Goal: Use online tool/utility: Utilize a website feature to perform a specific function

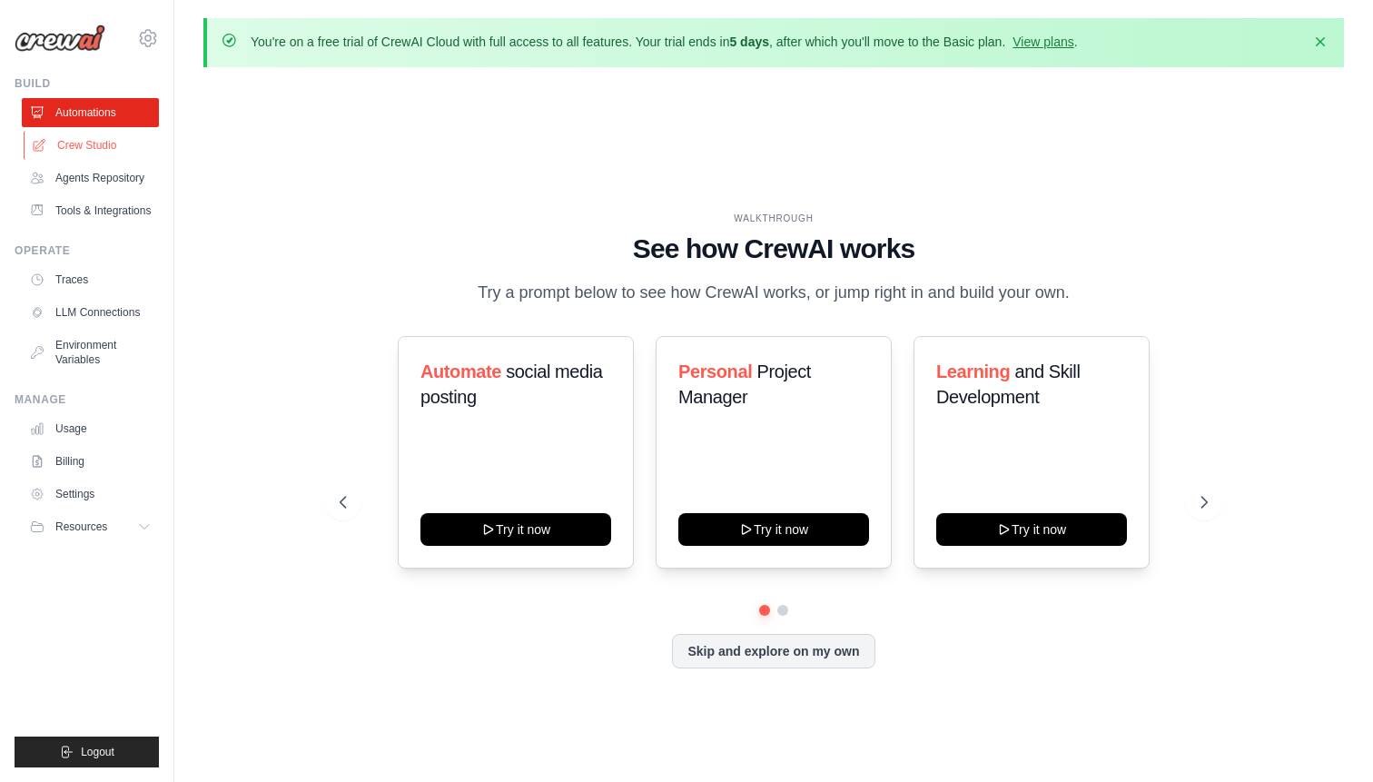
click at [73, 147] on link "Crew Studio" at bounding box center [92, 145] width 137 height 29
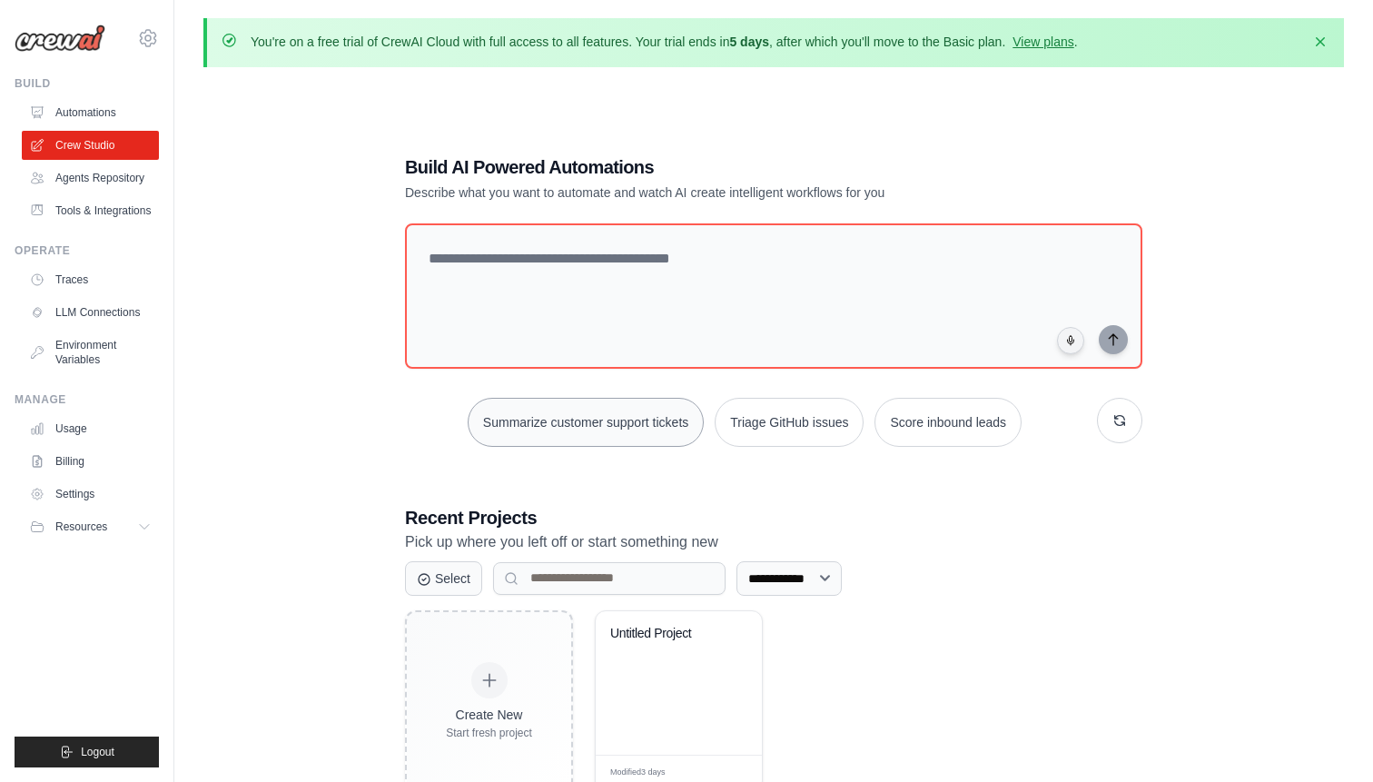
scroll to position [42, 0]
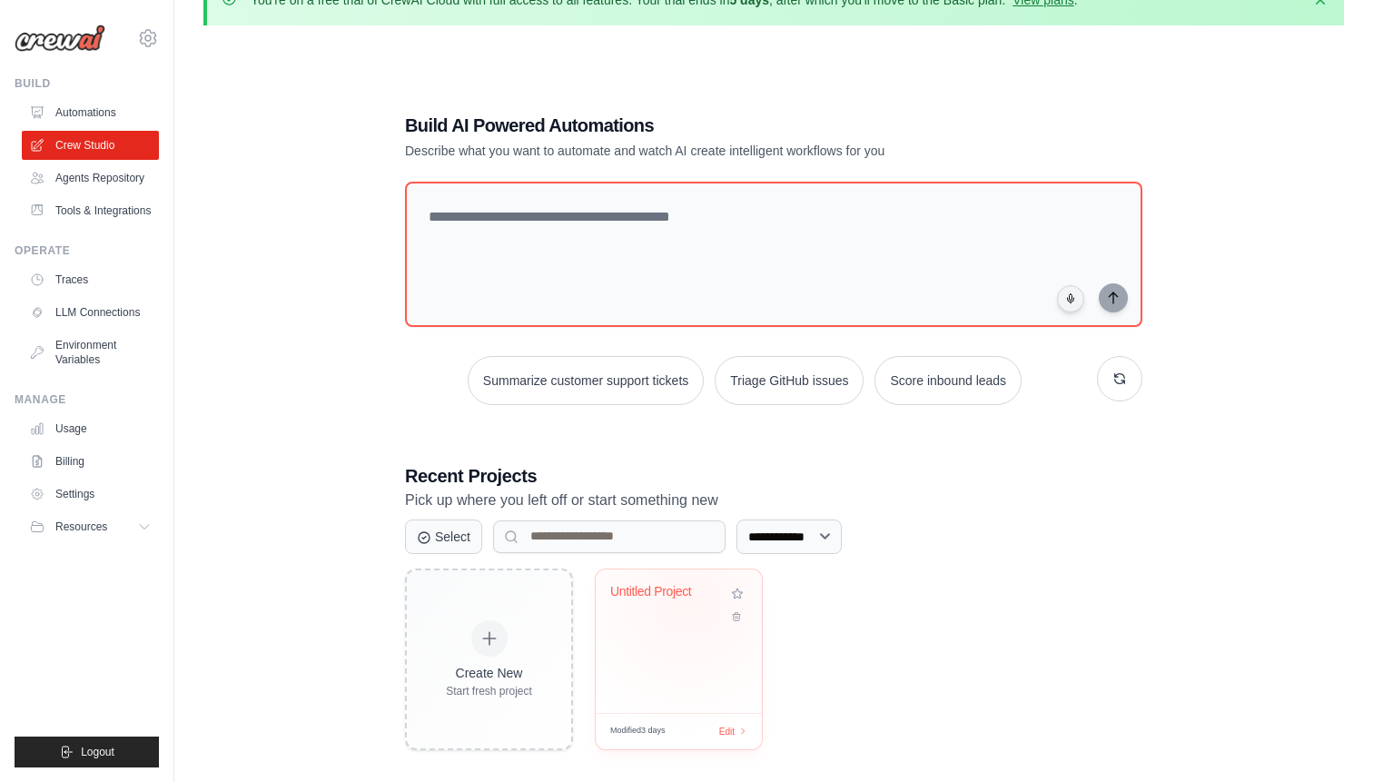
click at [688, 599] on div "Untitled Project" at bounding box center [665, 596] width 110 height 24
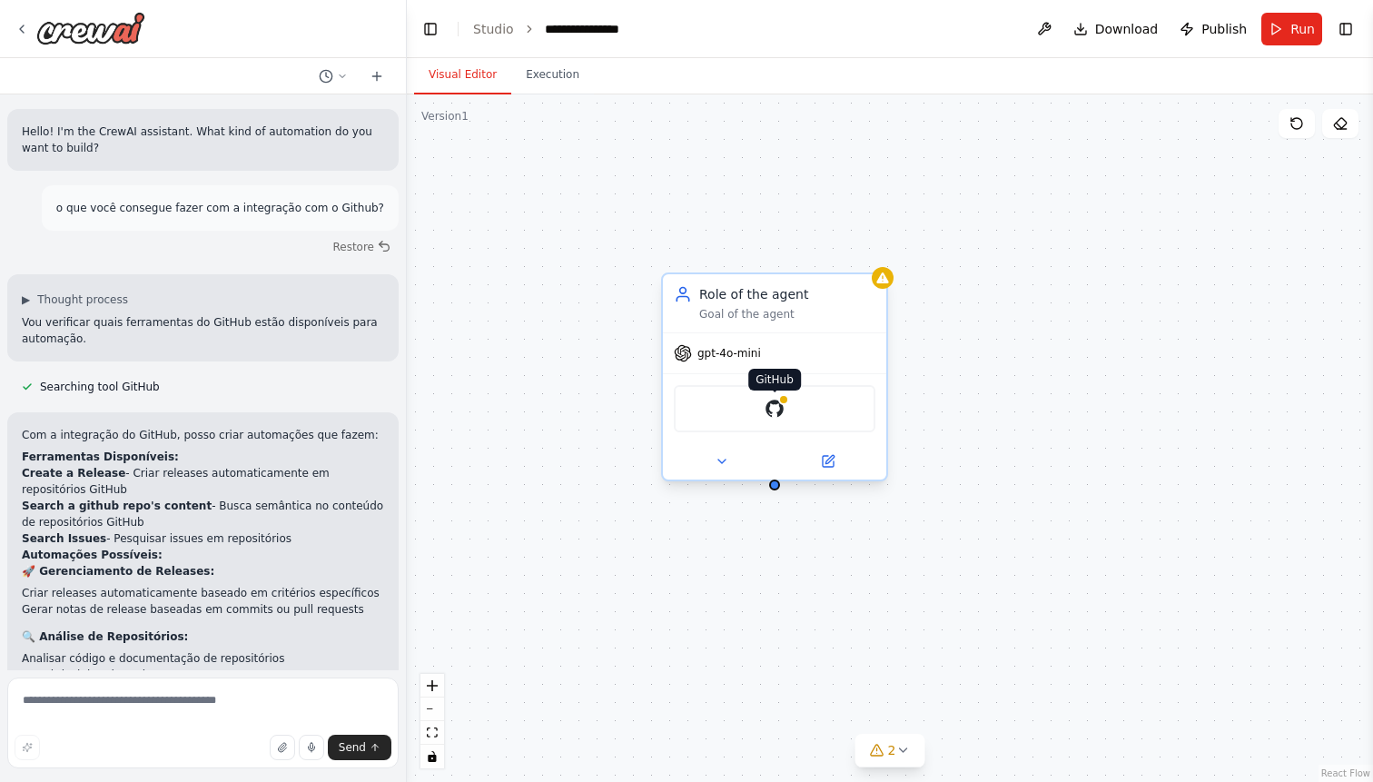
click at [777, 408] on img at bounding box center [775, 409] width 22 height 22
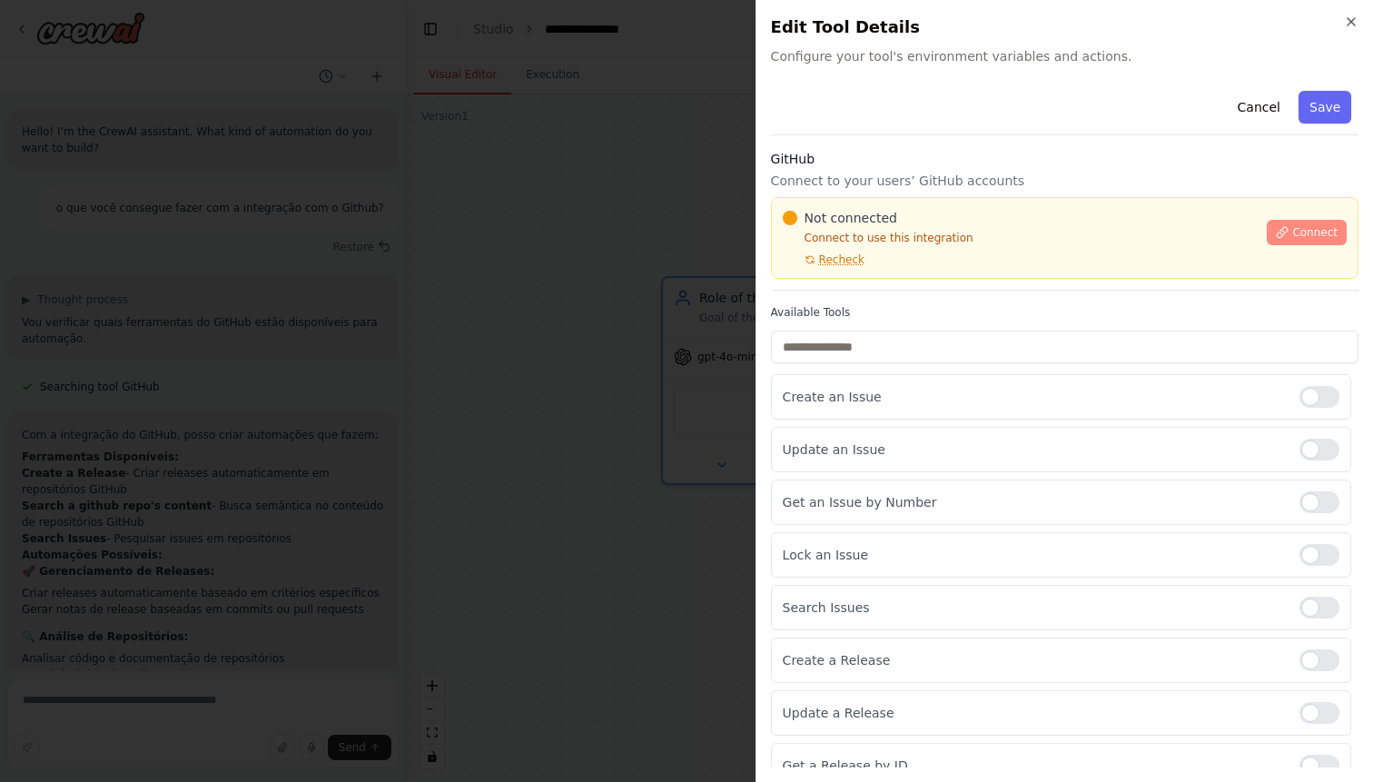
click at [1299, 225] on span "Connect" at bounding box center [1314, 232] width 45 height 15
